Goal: Information Seeking & Learning: Check status

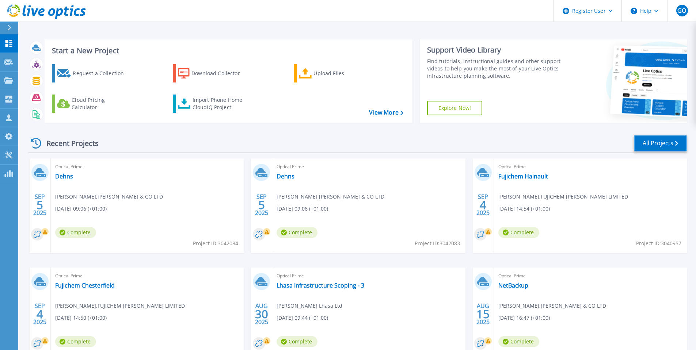
click at [673, 147] on link "All Projects" at bounding box center [660, 143] width 53 height 16
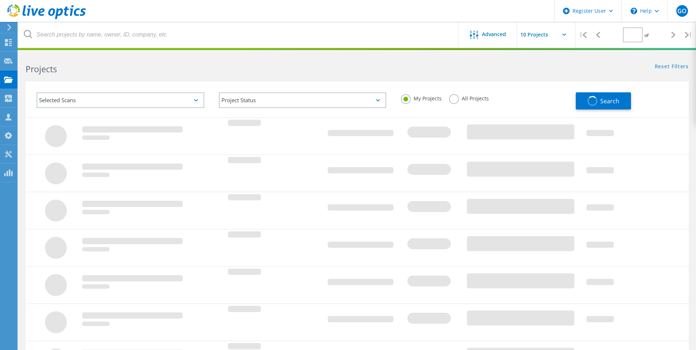
type input "1"
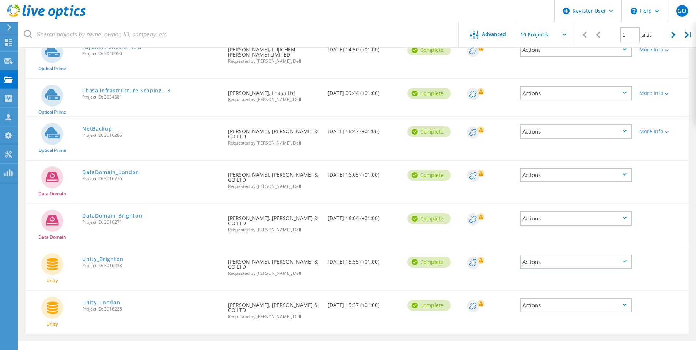
scroll to position [242, 0]
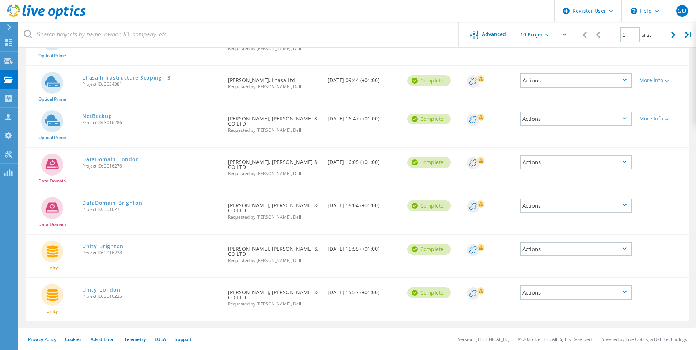
click at [561, 30] on input "text" at bounding box center [553, 35] width 73 height 26
click at [555, 76] on div "Show 30 Projects" at bounding box center [553, 78] width 72 height 12
type input "Show 30 Projects"
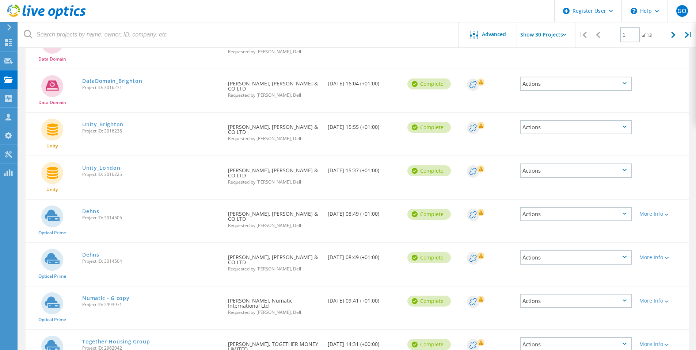
scroll to position [389, 0]
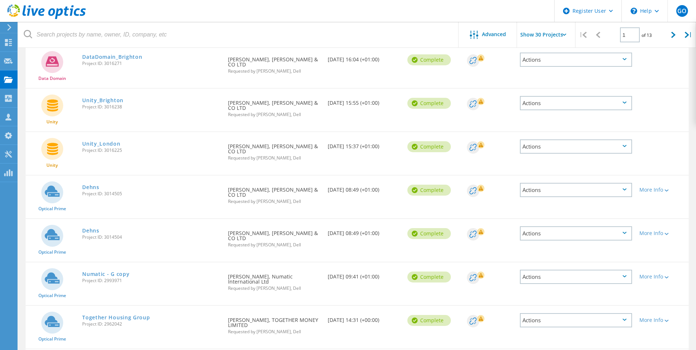
drag, startPoint x: 123, startPoint y: 195, endPoint x: 104, endPoint y: 194, distance: 18.3
click at [104, 194] on span "Project ID: 3014505" at bounding box center [151, 194] width 138 height 4
copy span "3014505"
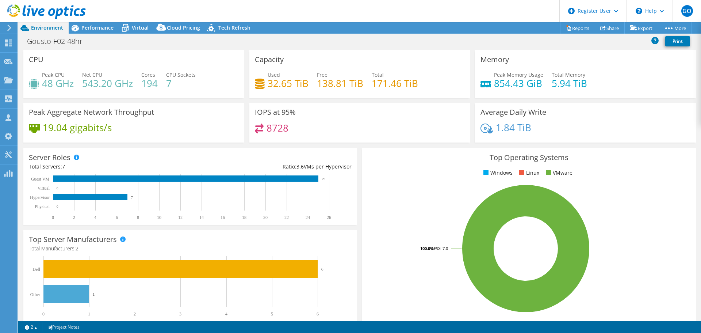
select select "USD"
click at [133, 26] on span "Virtual" at bounding box center [140, 27] width 17 height 7
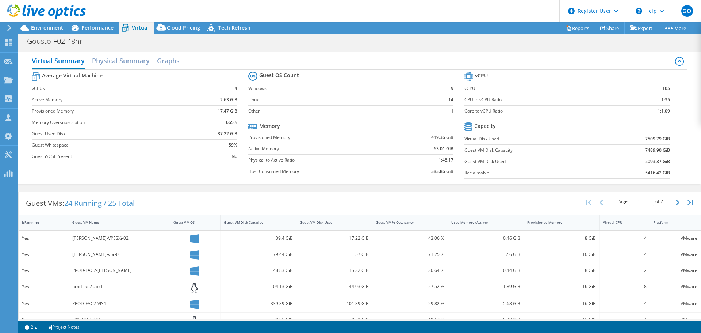
click at [90, 27] on span "Performance" at bounding box center [97, 27] width 32 height 7
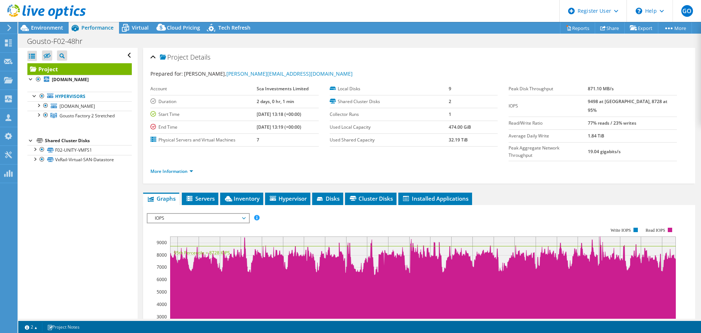
click at [196, 214] on span "IOPS" at bounding box center [198, 218] width 94 height 9
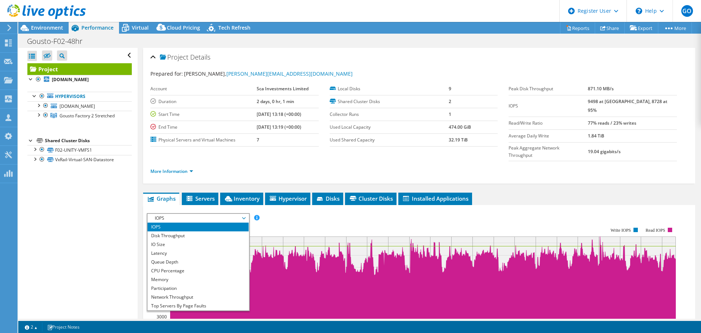
click at [197, 266] on li "CPU Percentage" at bounding box center [198, 270] width 101 height 9
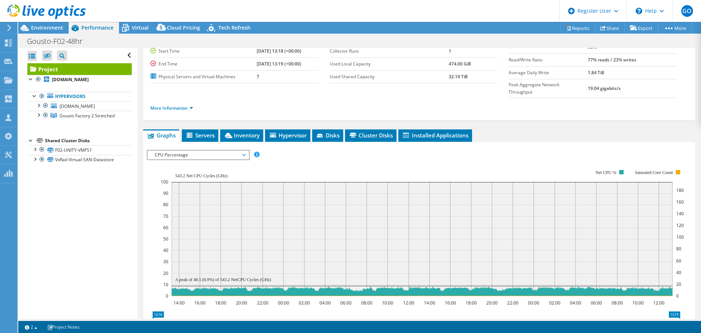
scroll to position [73, 0]
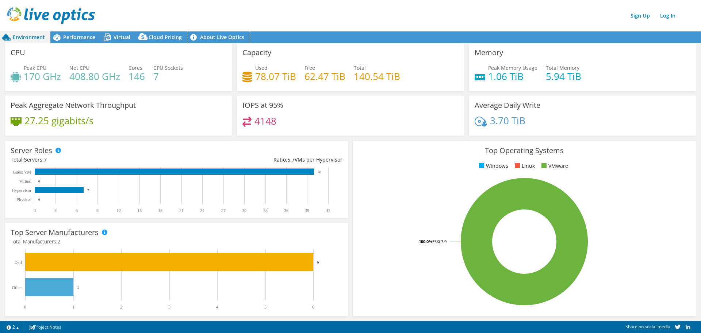
click at [202, 41] on link "About Live Optics" at bounding box center [218, 37] width 62 height 12
click at [90, 41] on div "Performance" at bounding box center [75, 37] width 50 height 12
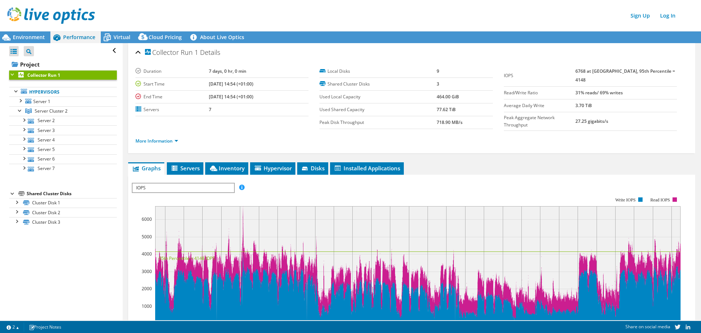
click at [108, 34] on icon at bounding box center [107, 37] width 13 height 13
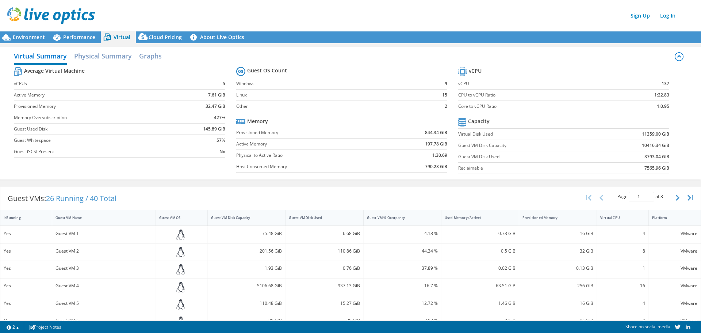
click at [92, 37] on span "Performance" at bounding box center [79, 37] width 32 height 7
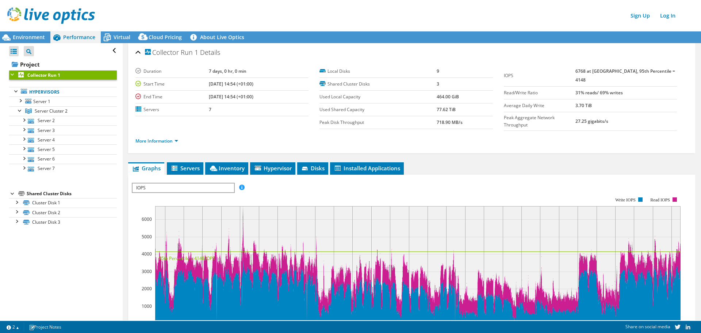
click at [17, 38] on span "Environment" at bounding box center [29, 37] width 32 height 7
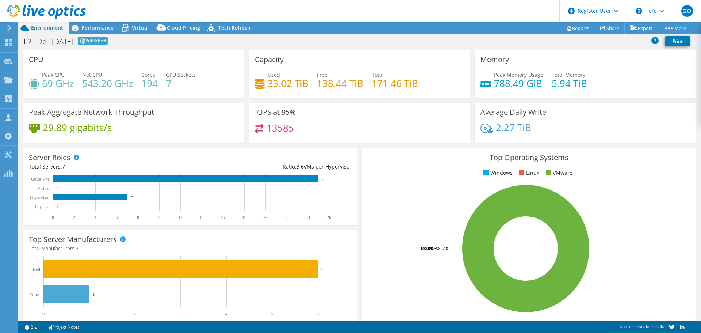
click at [141, 26] on span "Virtual" at bounding box center [140, 27] width 17 height 7
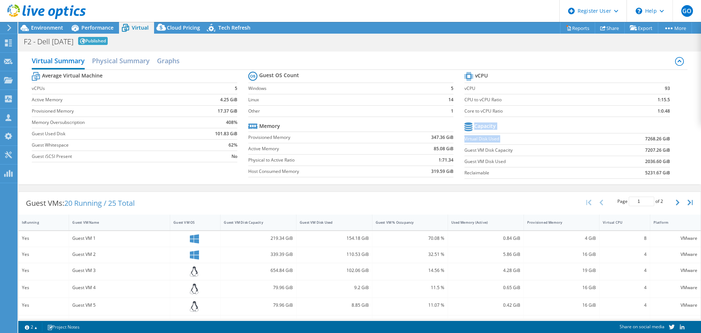
drag, startPoint x: 636, startPoint y: 139, endPoint x: 683, endPoint y: 137, distance: 46.8
click at [683, 137] on div "Virtual Summary Physical Summary Graphs Average Virtual Machine vCPUs 5 Active …" at bounding box center [359, 117] width 683 height 133
click at [52, 30] on span "Environment" at bounding box center [47, 27] width 32 height 7
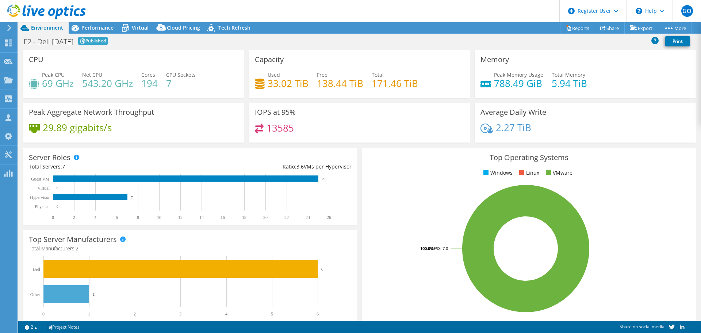
click at [96, 30] on span "Performance" at bounding box center [97, 27] width 32 height 7
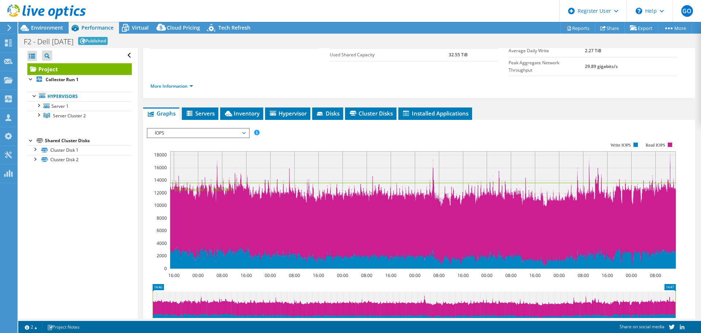
scroll to position [73, 0]
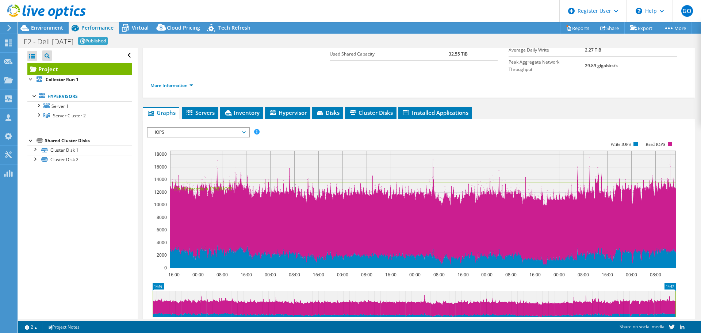
click at [238, 128] on span "IOPS" at bounding box center [198, 132] width 94 height 9
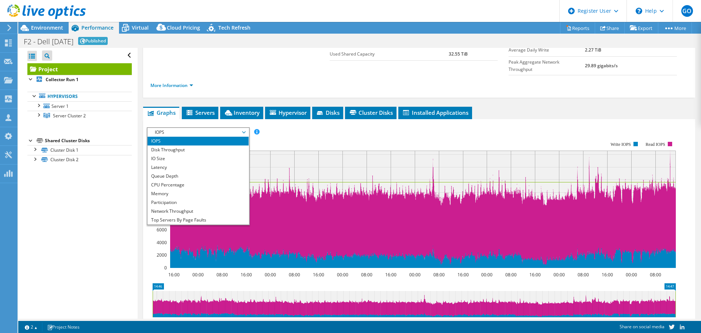
click at [209, 180] on li "CPU Percentage" at bounding box center [198, 184] width 101 height 9
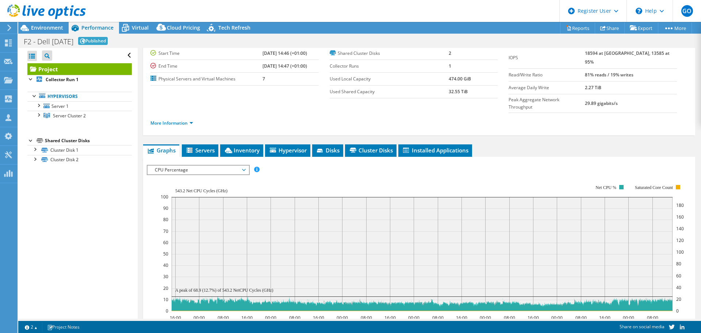
scroll to position [0, 0]
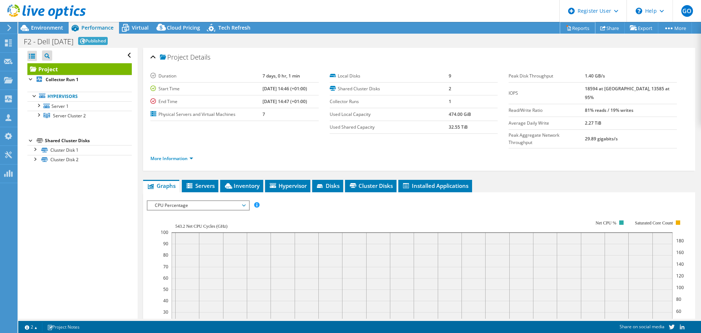
click at [572, 30] on link "Reports" at bounding box center [577, 27] width 35 height 11
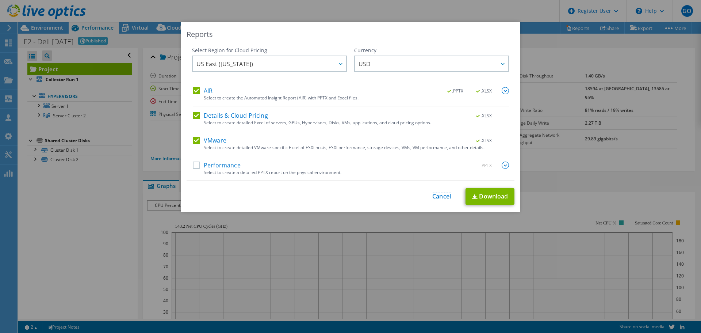
click at [445, 194] on link "Cancel" at bounding box center [441, 196] width 19 height 7
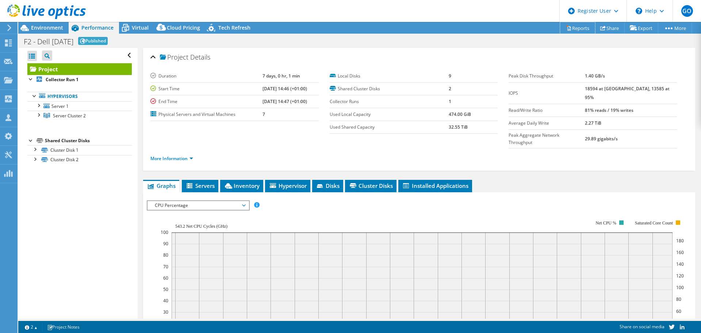
click at [577, 25] on link "Reports" at bounding box center [577, 27] width 35 height 11
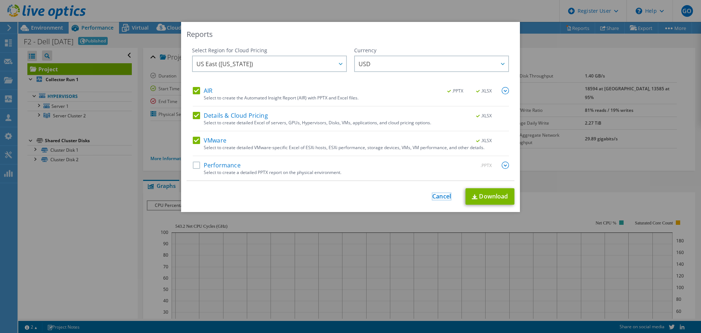
click at [438, 195] on link "Cancel" at bounding box center [441, 196] width 19 height 7
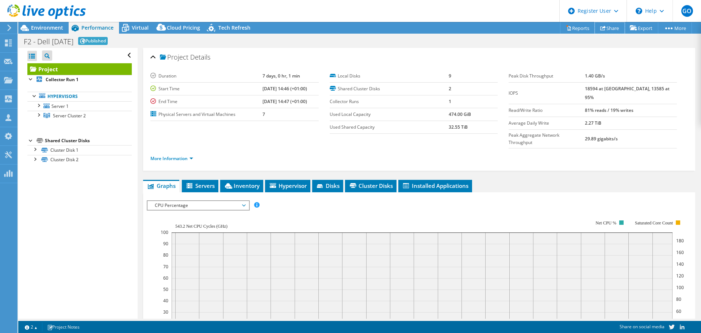
click at [607, 29] on link "Share" at bounding box center [610, 27] width 30 height 11
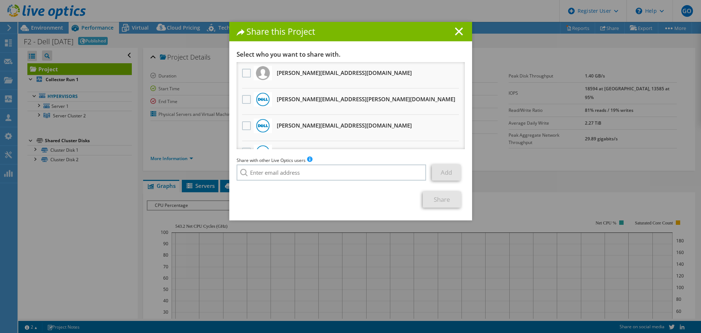
drag, startPoint x: 354, startPoint y: 73, endPoint x: 276, endPoint y: 74, distance: 77.8
click at [274, 74] on li "oliver.knights@gousto.co.uk Will receive an anonymous copy" at bounding box center [351, 75] width 228 height 26
copy h3 "oliver.knights@gousto.co.uk"
click at [458, 35] on icon at bounding box center [459, 31] width 8 height 8
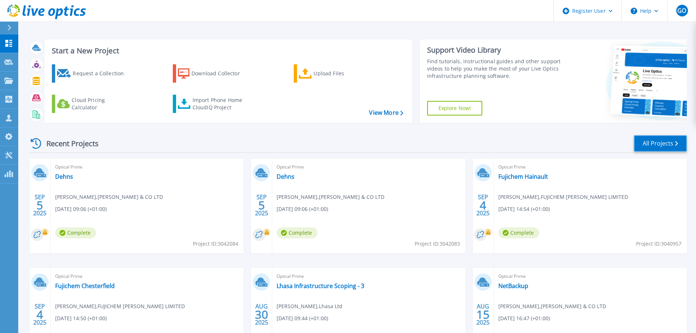
click at [674, 148] on link "All Projects" at bounding box center [660, 143] width 53 height 16
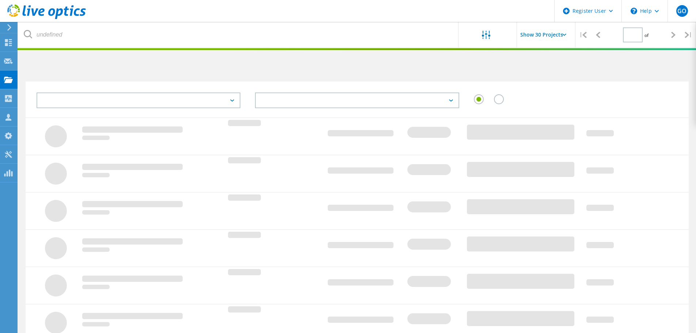
type input "1"
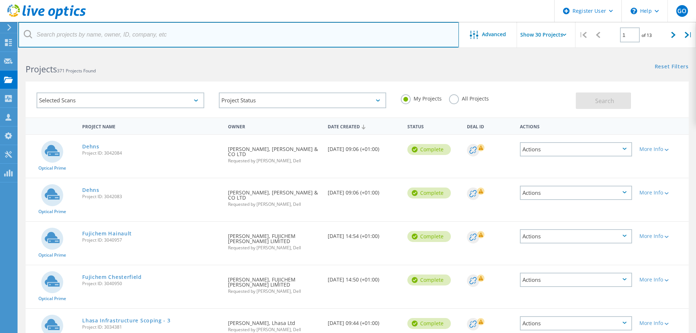
click at [131, 34] on input "text" at bounding box center [238, 35] width 440 height 26
paste input "[PERSON_NAME][EMAIL_ADDRESS][DOMAIN_NAME]"
type input "[PERSON_NAME][EMAIL_ADDRESS][DOMAIN_NAME]"
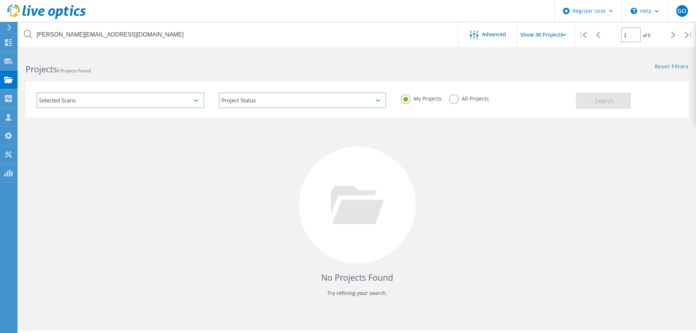
click at [450, 99] on label "All Projects" at bounding box center [469, 97] width 40 height 7
click at [0, 0] on input "All Projects" at bounding box center [0, 0] width 0 height 0
click at [614, 102] on button "Search" at bounding box center [602, 100] width 55 height 16
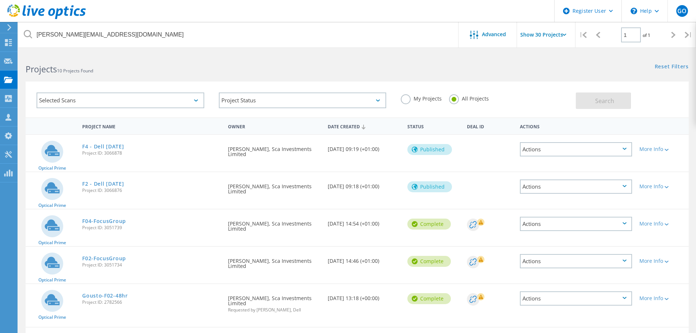
click at [124, 184] on link "F2 - Dell [DATE]" at bounding box center [103, 183] width 42 height 5
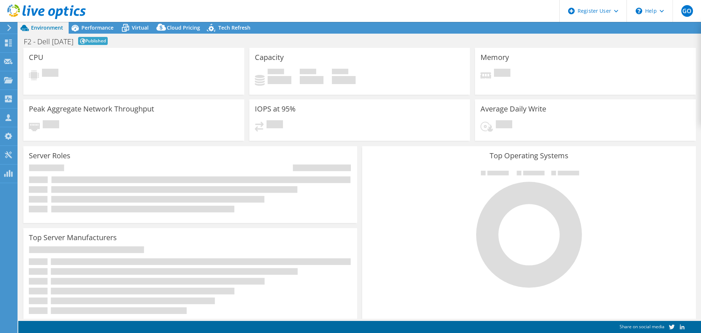
select select "USD"
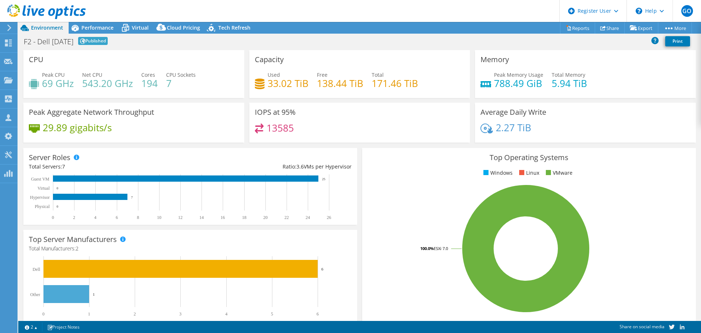
click at [342, 11] on header "GO Dell User [PERSON_NAME] [EMAIL_ADDRESS][PERSON_NAME][DOMAIN_NAME] Dell My Pr…" at bounding box center [350, 11] width 701 height 22
